Goal: Find specific page/section: Find specific page/section

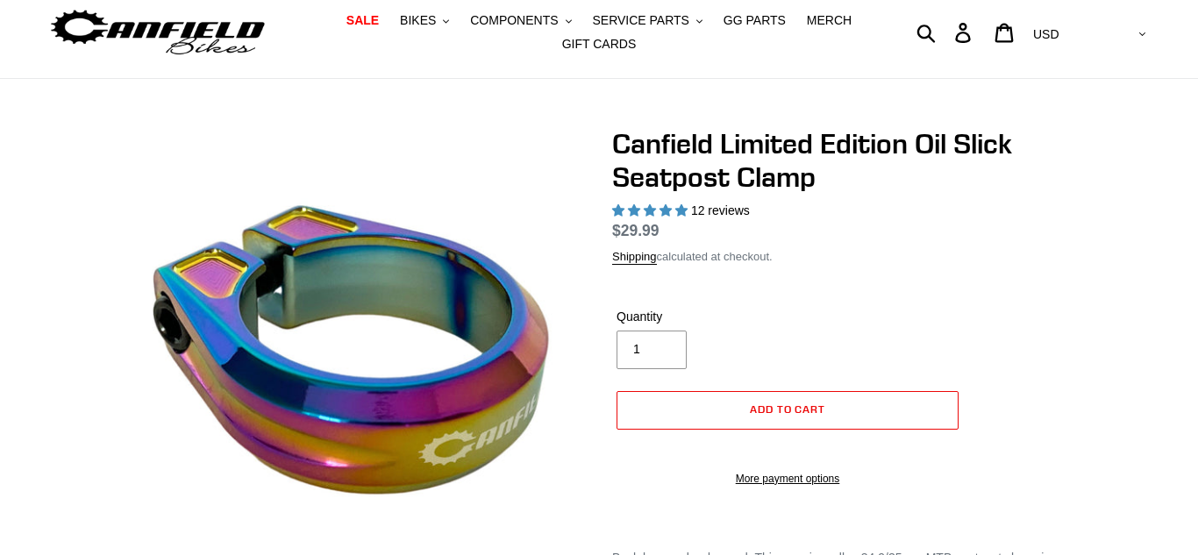
select select "highest-rating"
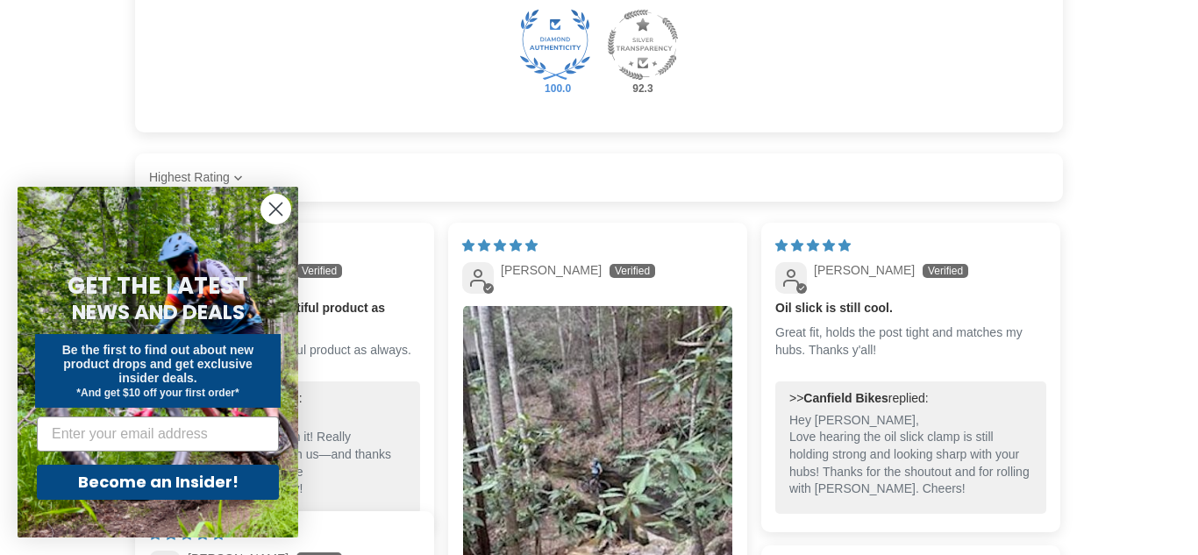
scroll to position [1004, 0]
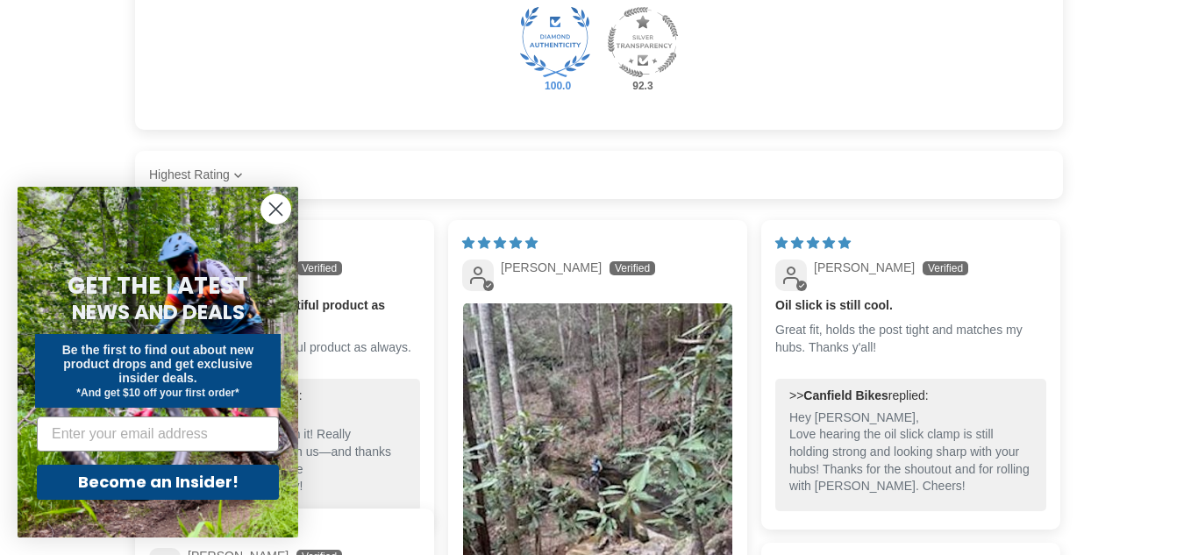
click at [282, 208] on circle "Close dialog" at bounding box center [275, 209] width 29 height 29
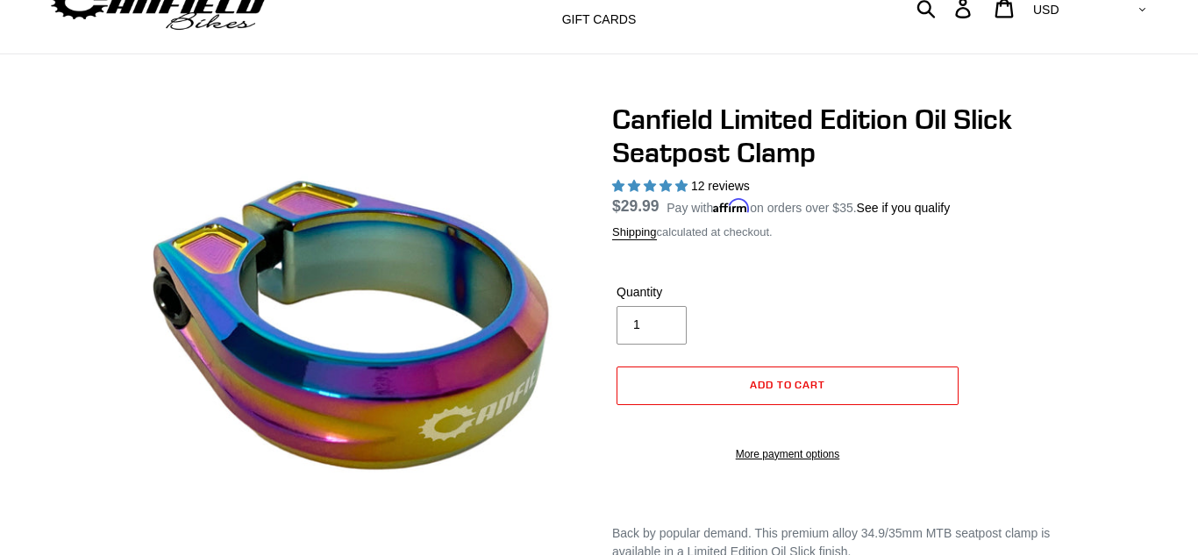
scroll to position [0, 0]
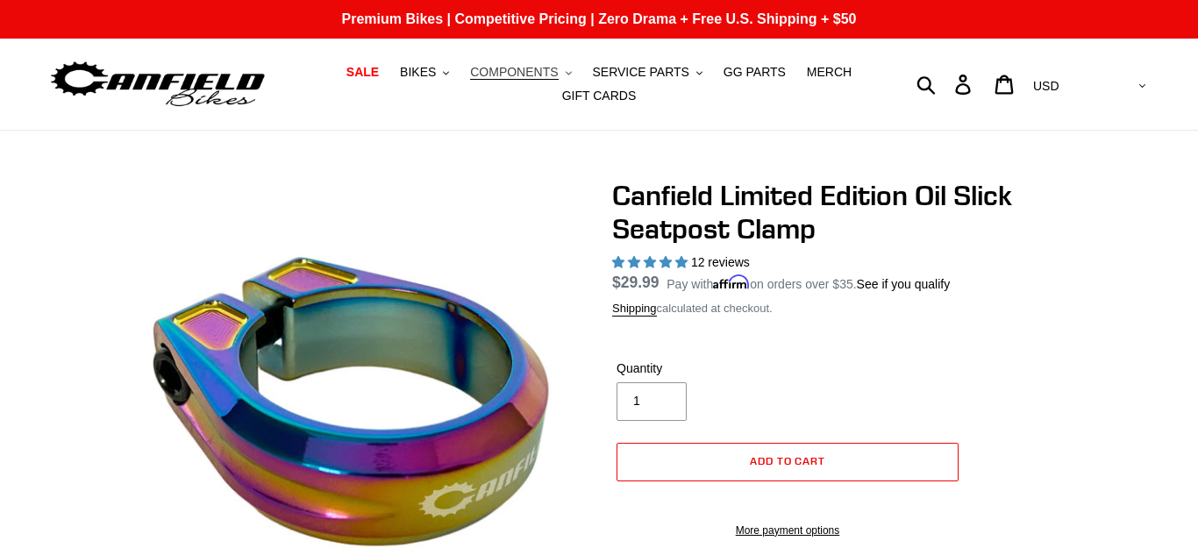
click at [569, 76] on button "COMPONENTS .cls-1{fill:#231f20}" at bounding box center [520, 73] width 118 height 24
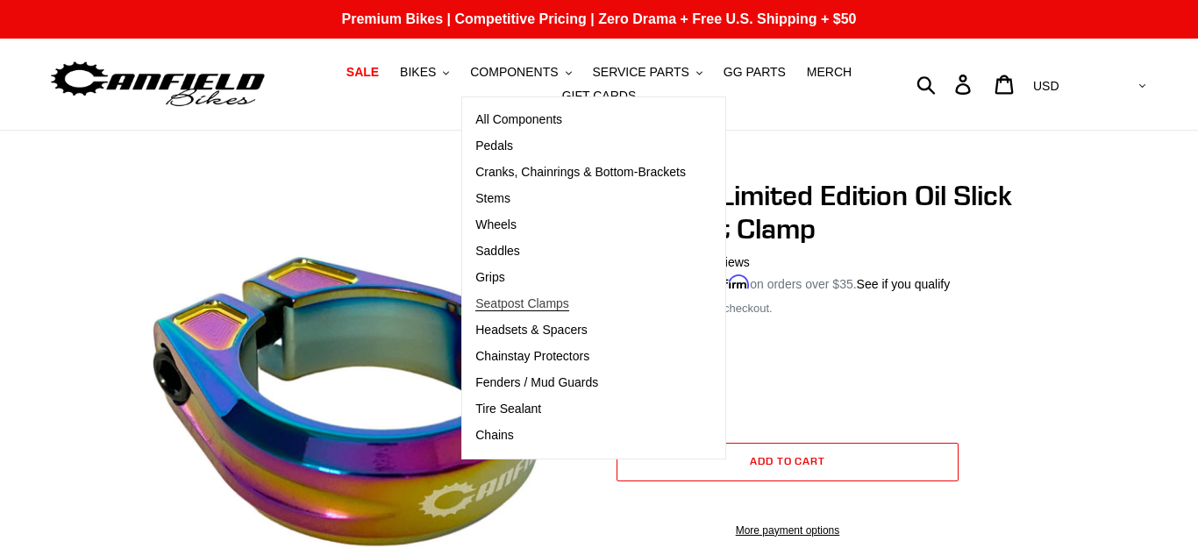
click at [530, 298] on span "Seatpost Clamps" at bounding box center [522, 303] width 94 height 15
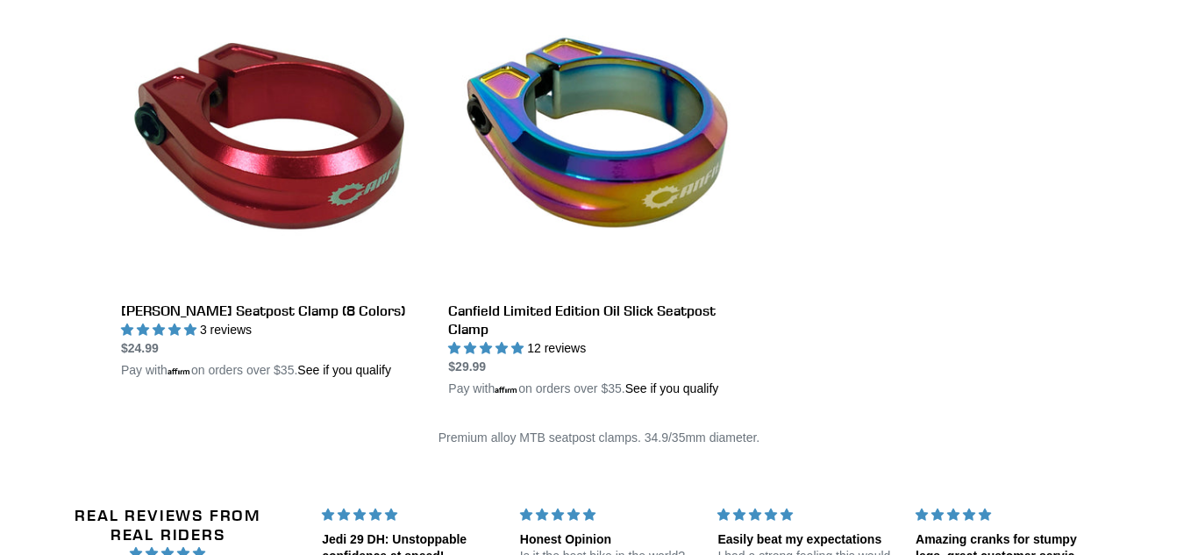
scroll to position [405, 0]
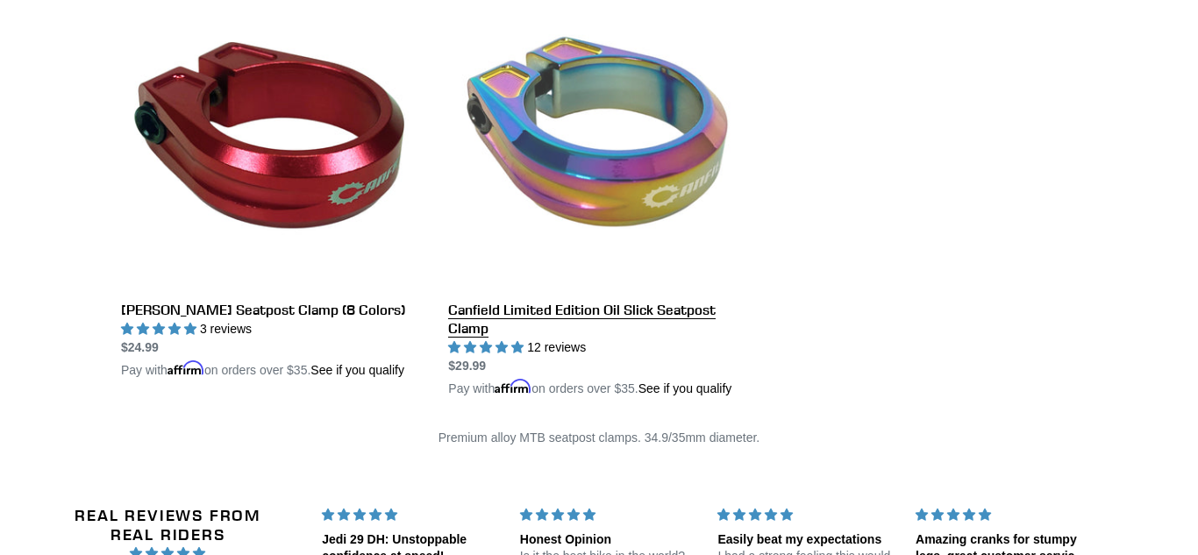
click at [594, 189] on link "Canfield Limited Edition Oil Slick Seatpost Clamp" at bounding box center [598, 193] width 301 height 410
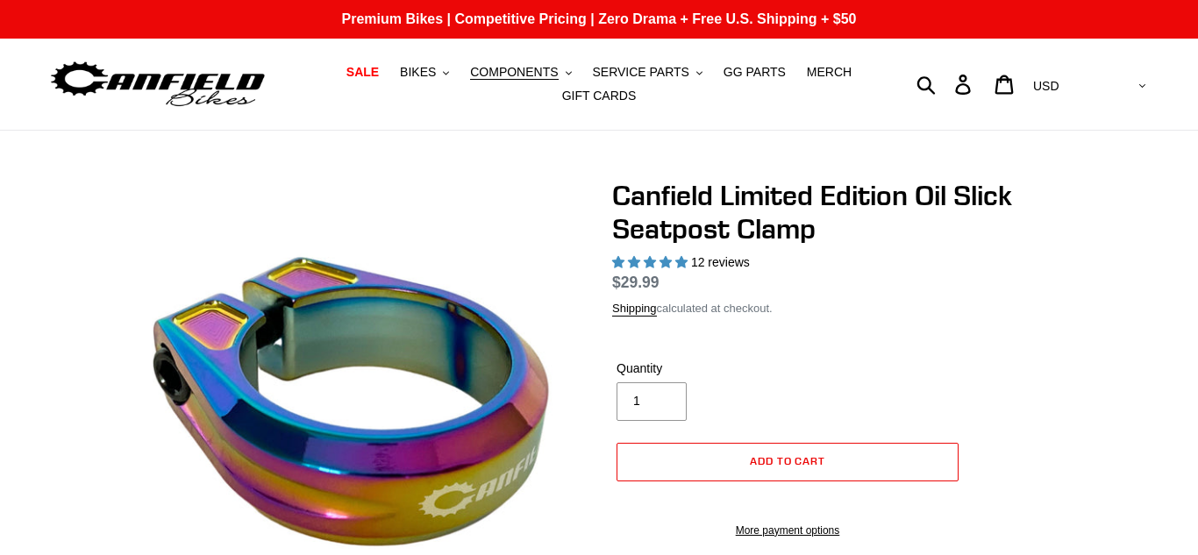
select select "highest-rating"
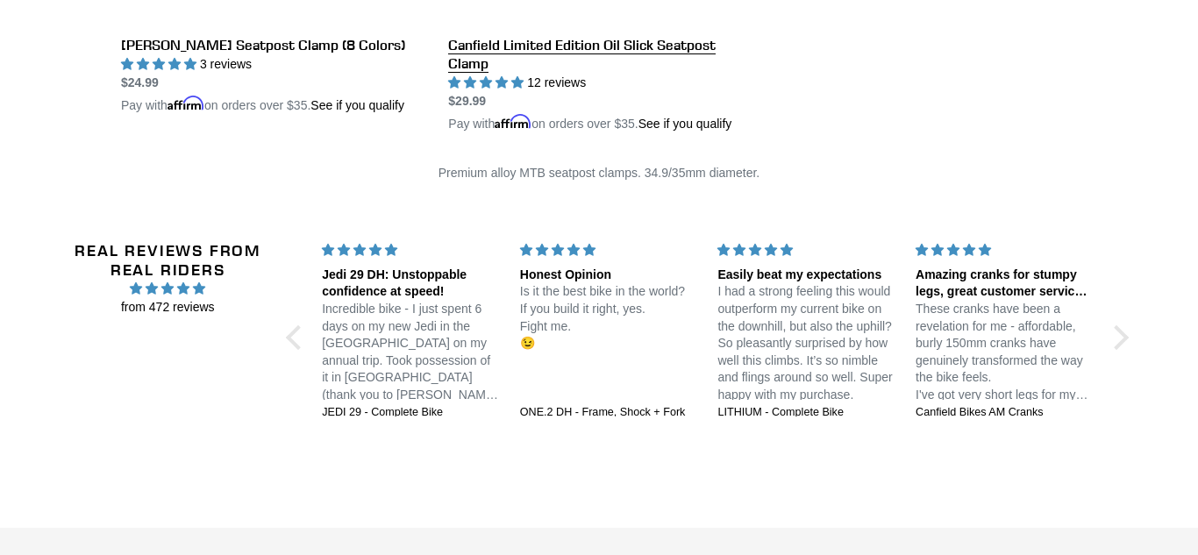
scroll to position [673, 0]
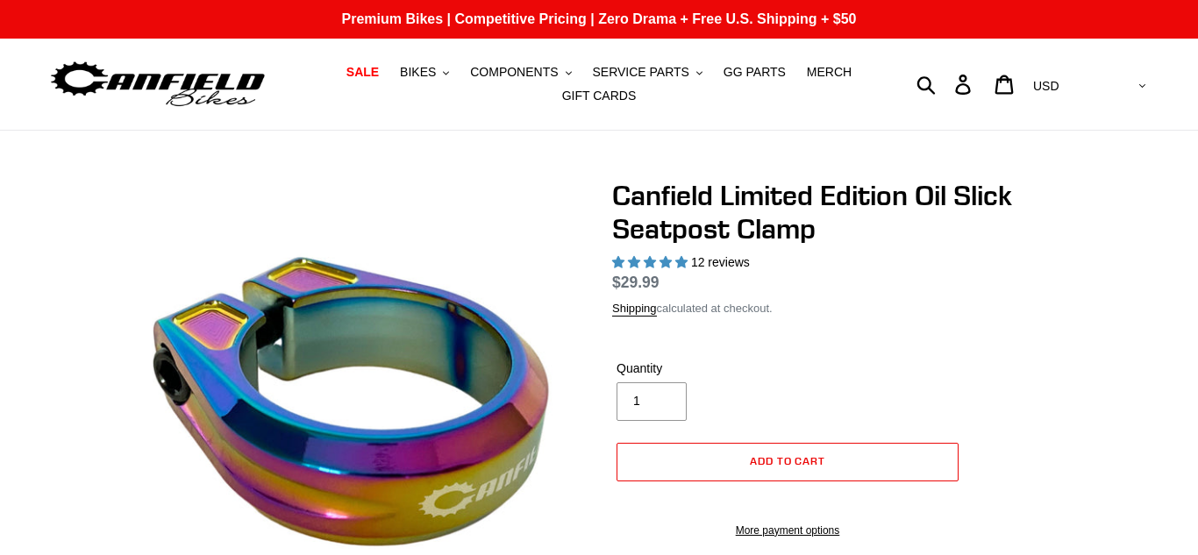
select select "highest-rating"
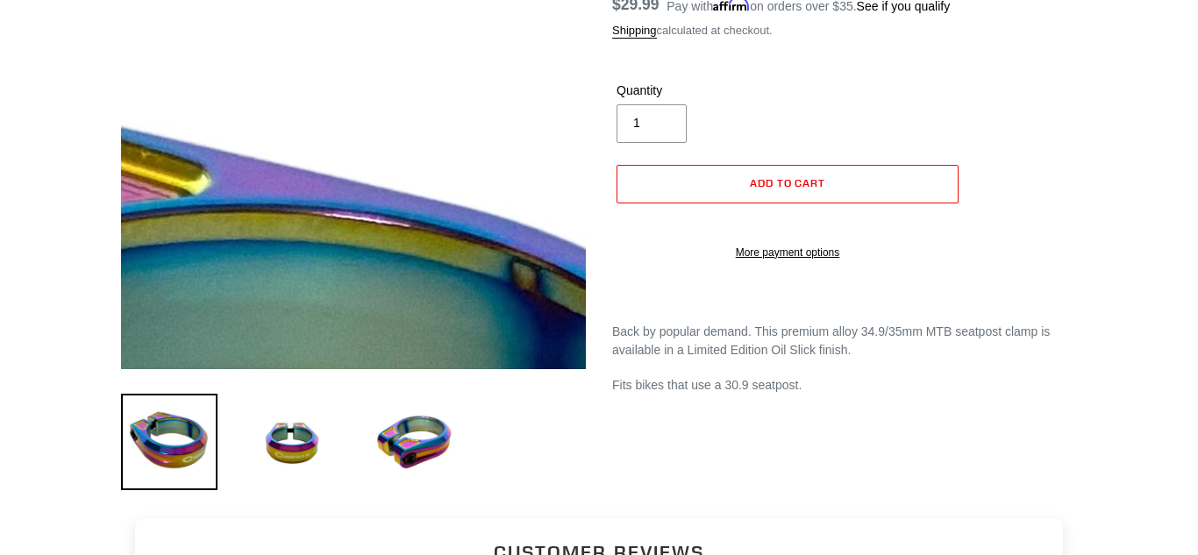
scroll to position [279, 0]
